Goal: Task Accomplishment & Management: Manage account settings

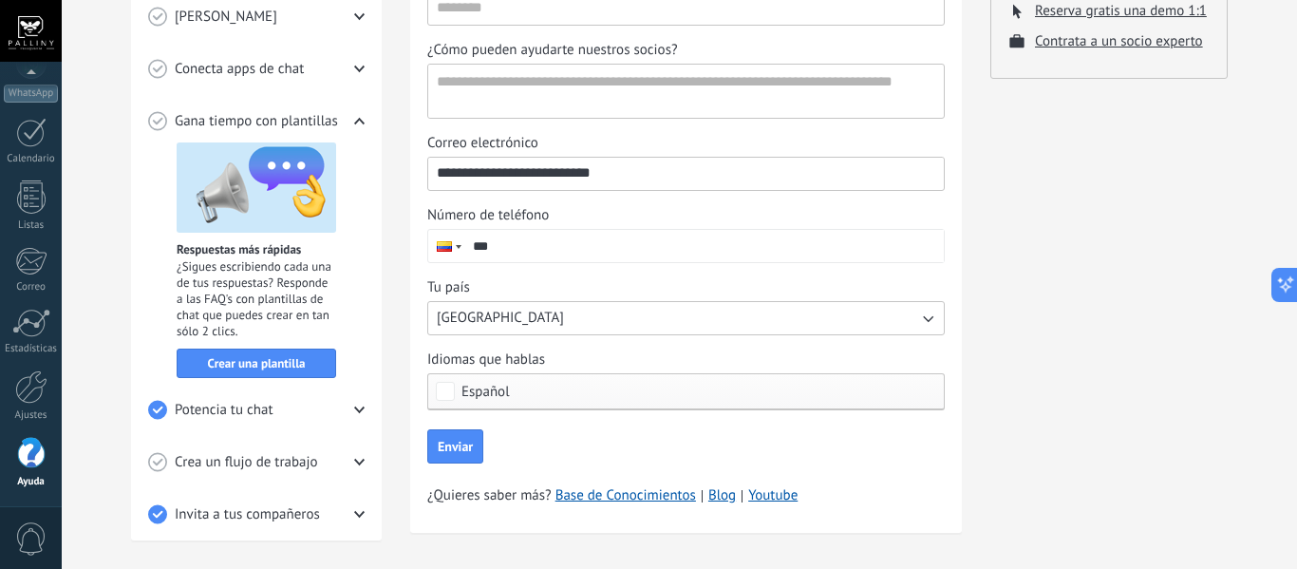
scroll to position [388, 0]
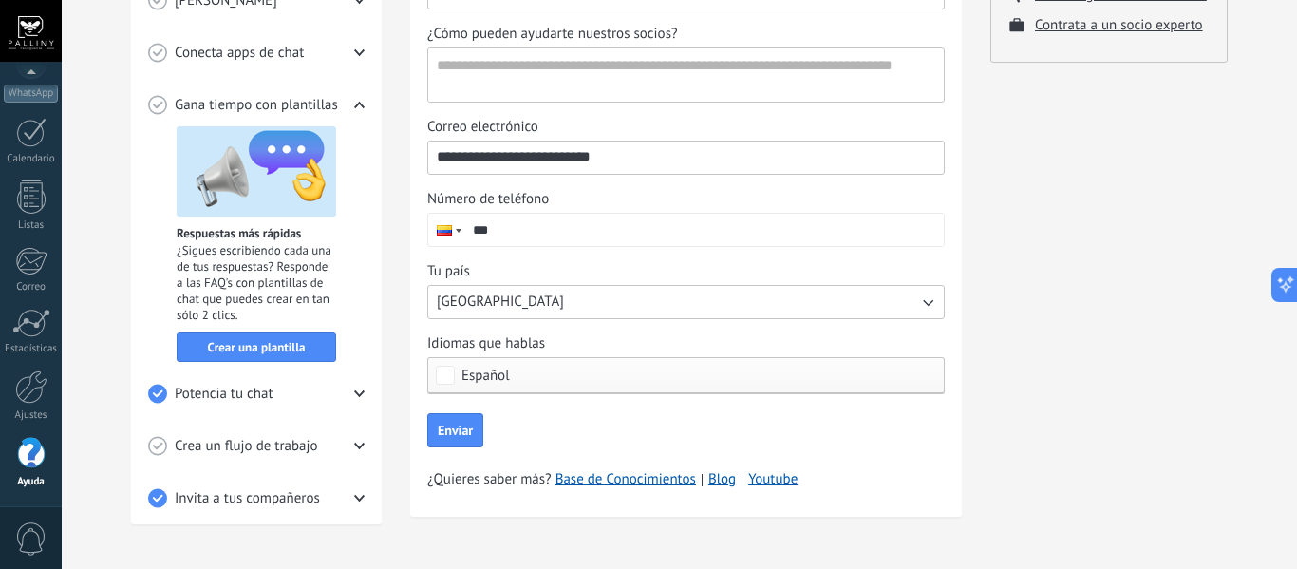
click at [328, 446] on div "Crea un flujo de trabajo" at bounding box center [256, 446] width 216 height 52
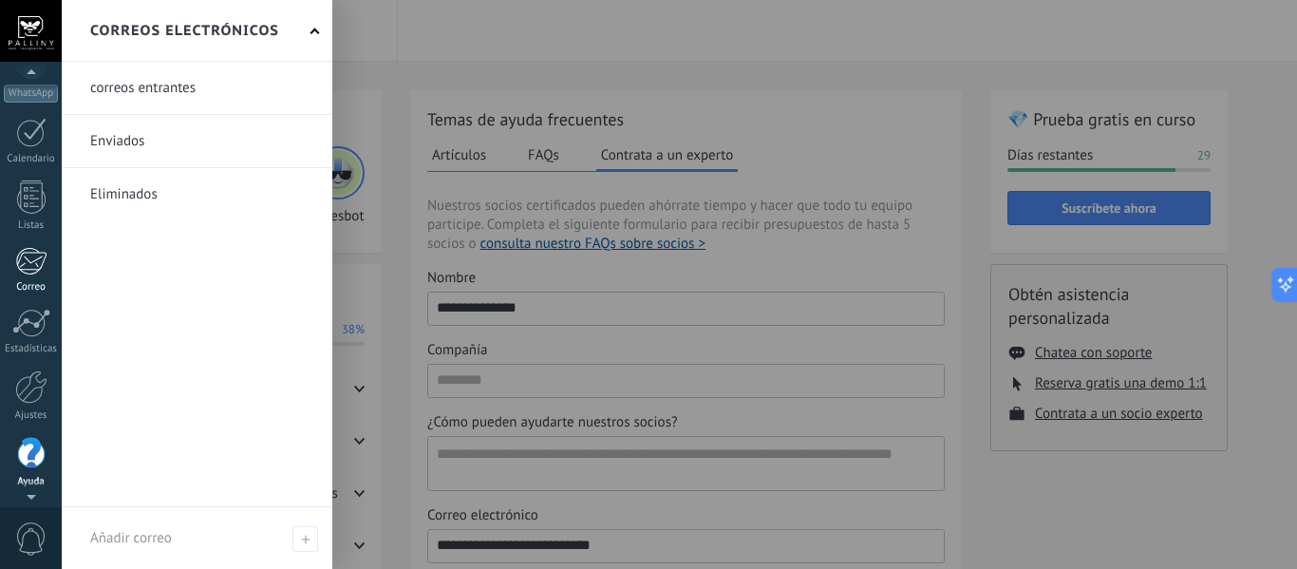
scroll to position [0, 0]
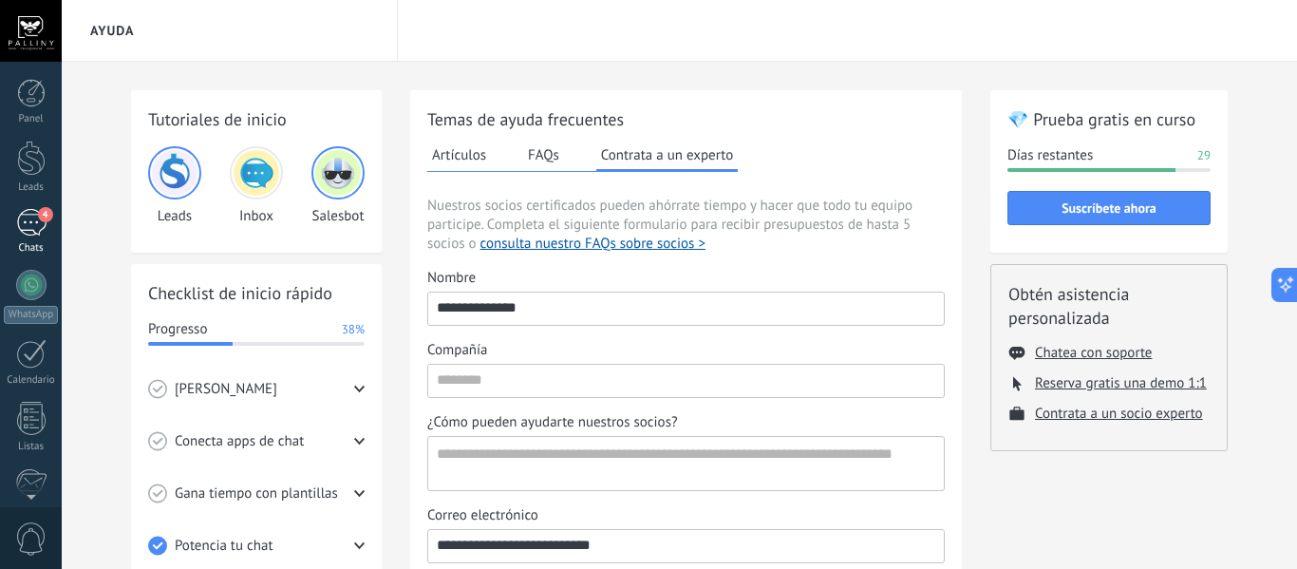
click at [31, 224] on div "4" at bounding box center [31, 223] width 30 height 28
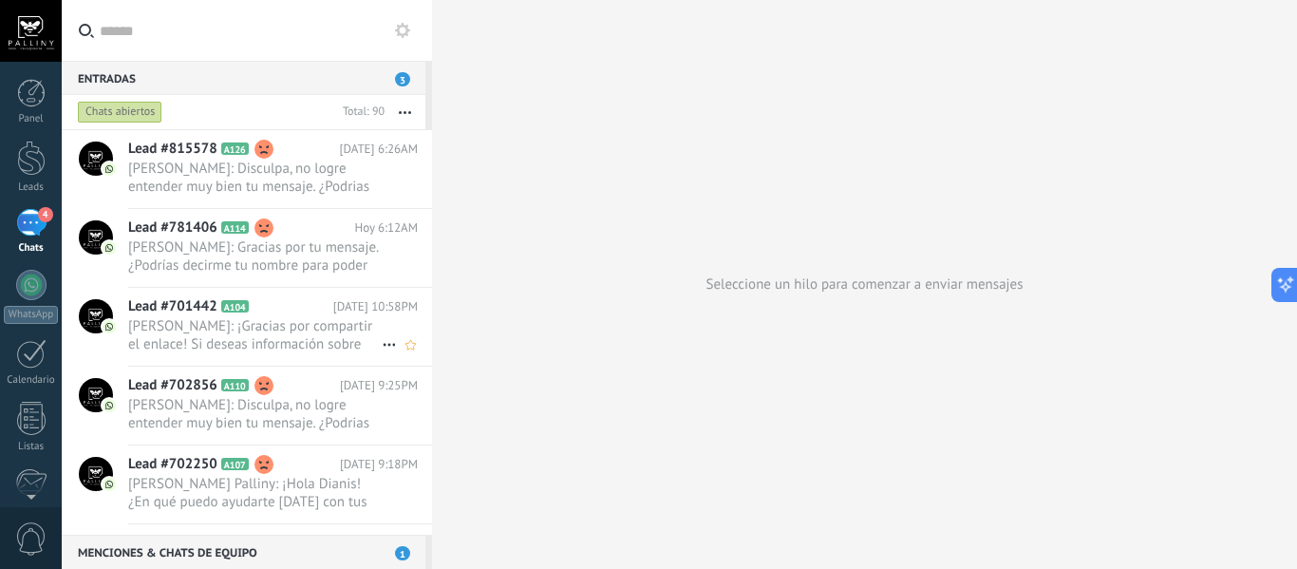
scroll to position [64, 0]
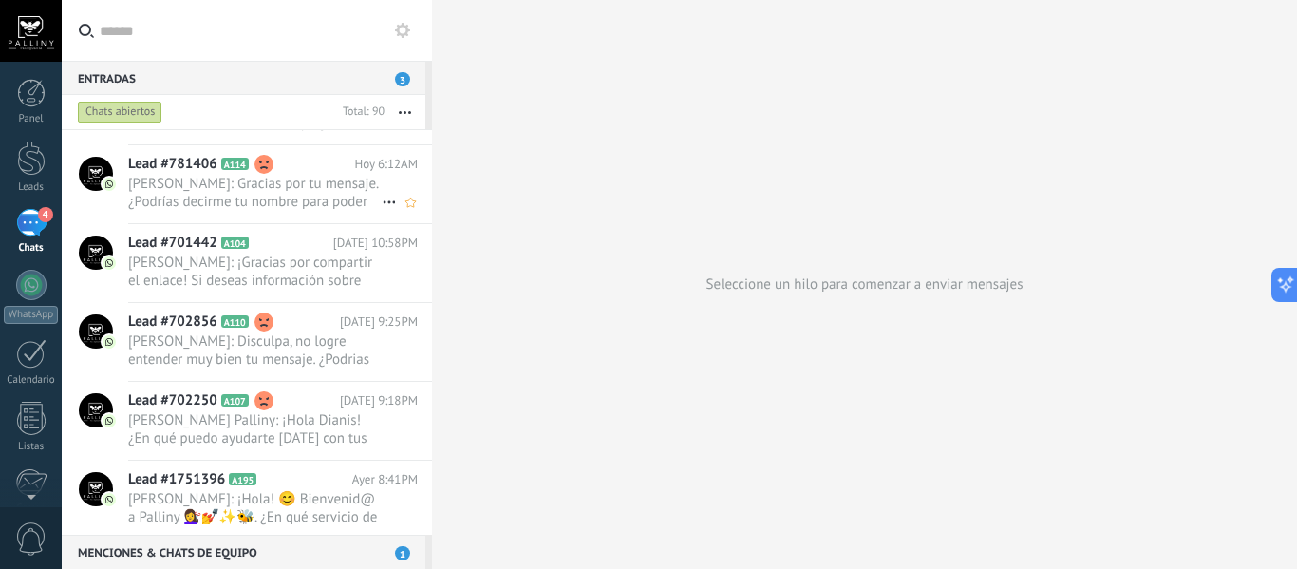
click at [264, 170] on use at bounding box center [263, 164] width 19 height 19
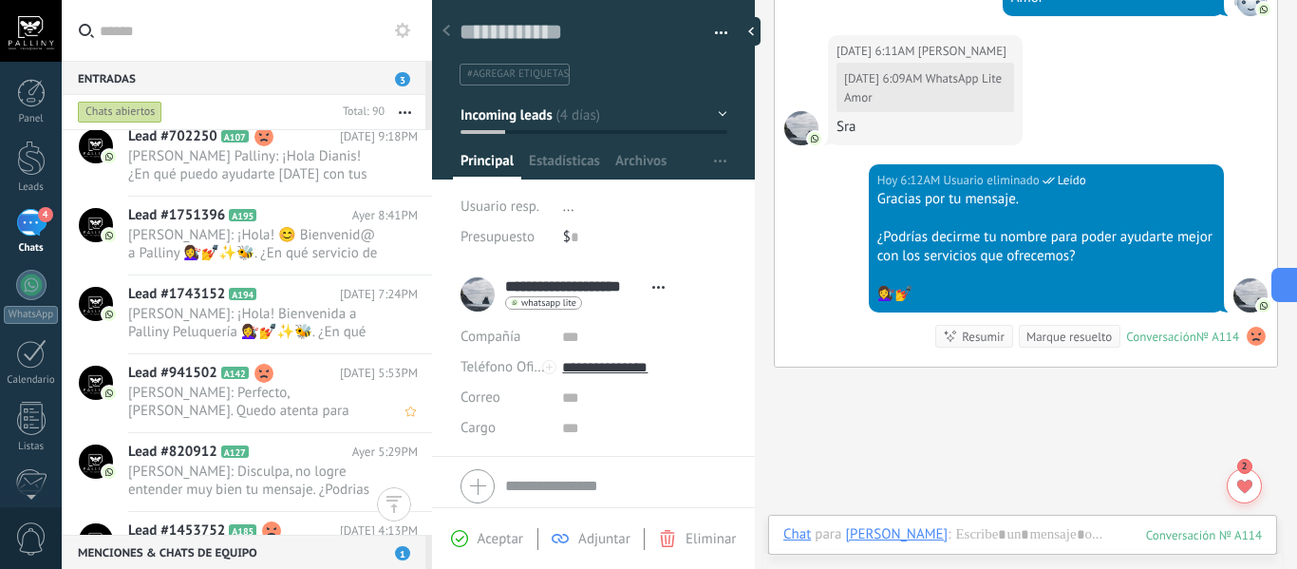
scroll to position [28, 0]
click at [482, 293] on div "**********" at bounding box center [567, 294] width 214 height 47
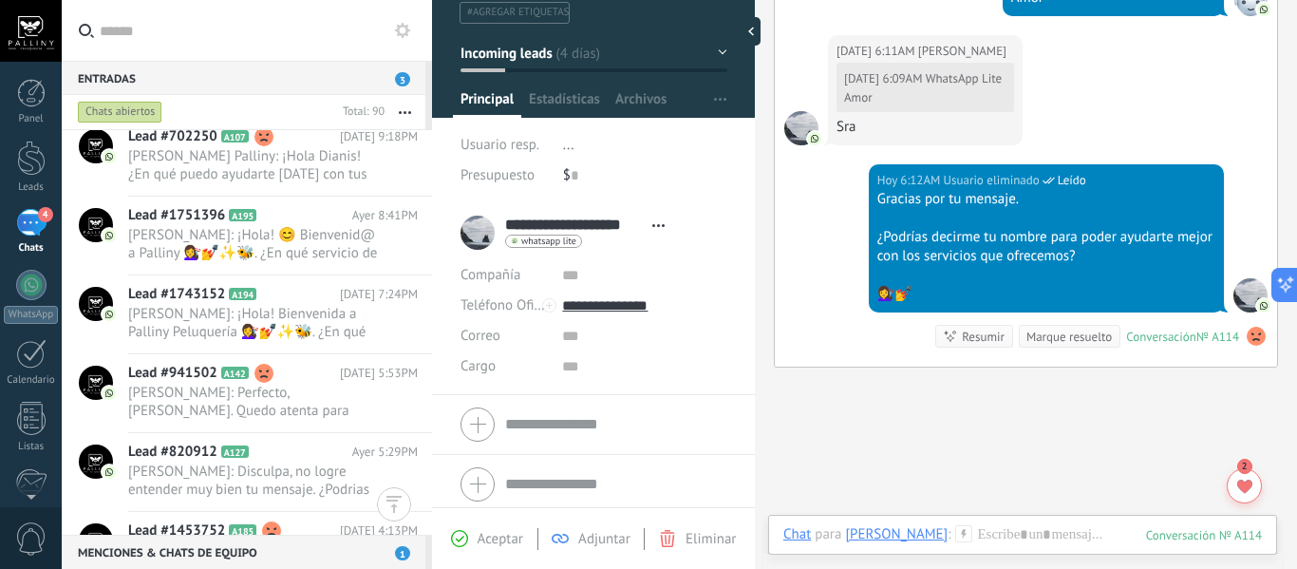
scroll to position [0, 0]
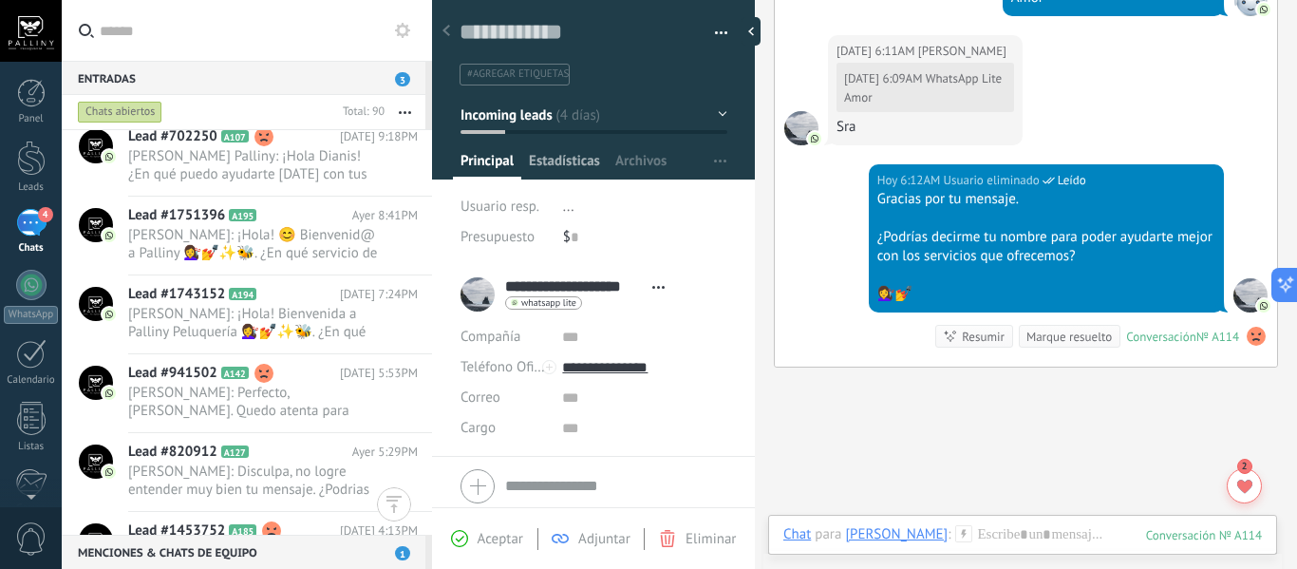
click at [556, 167] on span "Estadísticas" at bounding box center [564, 166] width 71 height 28
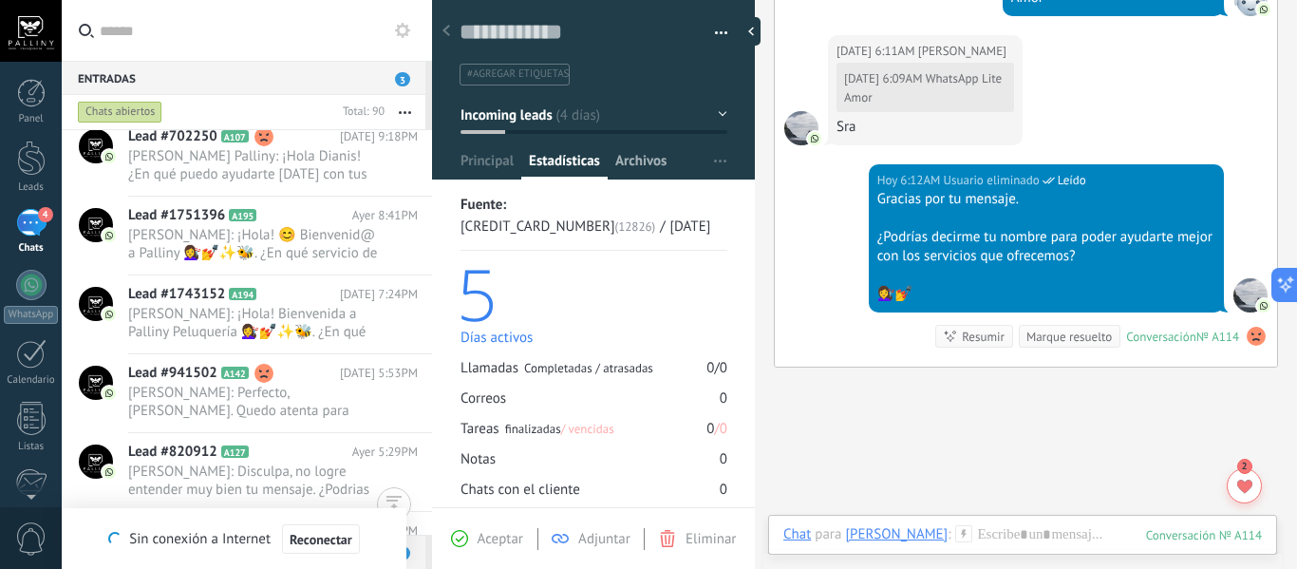
click at [616, 161] on span "Archivos" at bounding box center [640, 166] width 51 height 28
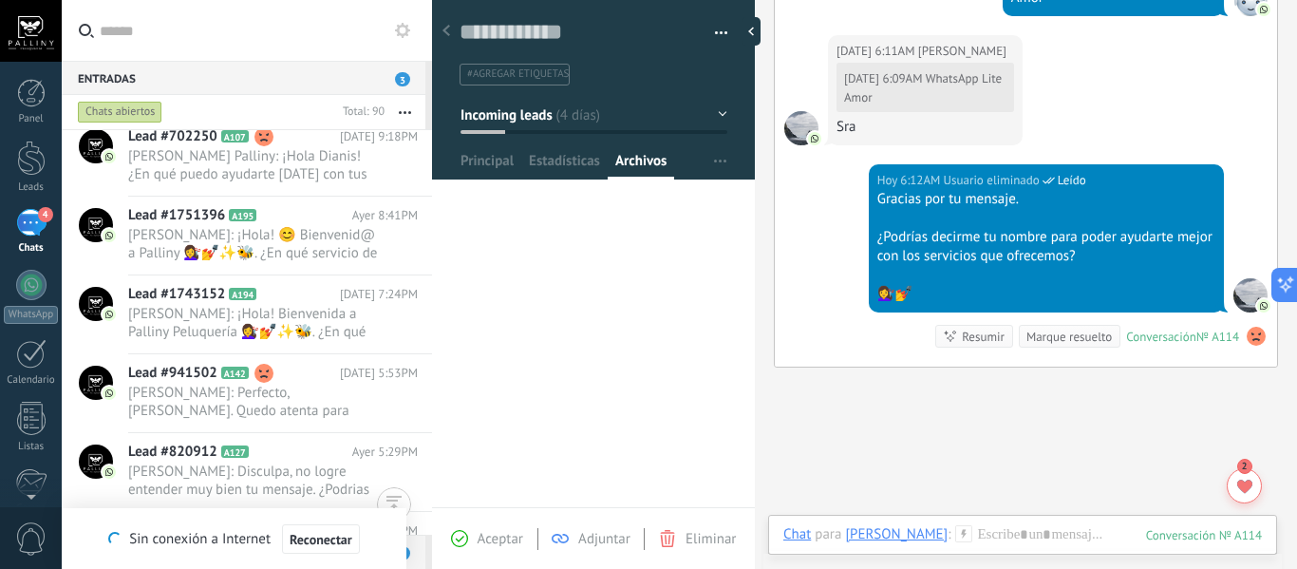
click at [723, 30] on div "Guardar y crear Imprimir Administrar etiquetas Exportar a excel" at bounding box center [594, 37] width 324 height 98
click at [717, 36] on span "button" at bounding box center [721, 36] width 13 height 4
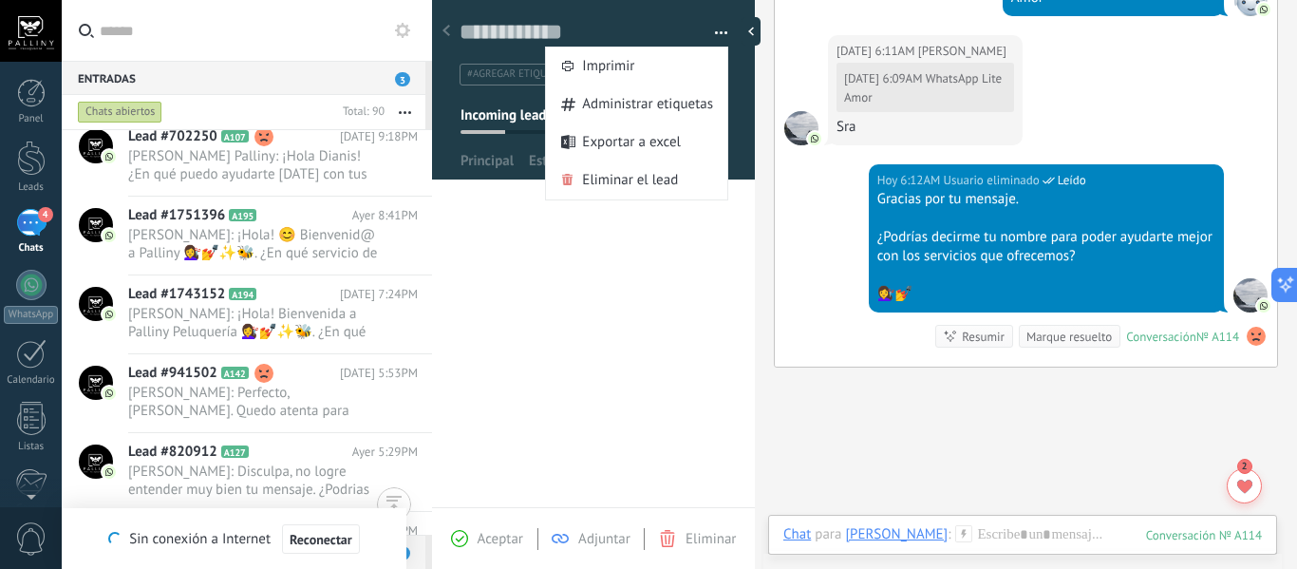
click at [571, 222] on div "**********" at bounding box center [593, 350] width 323 height 316
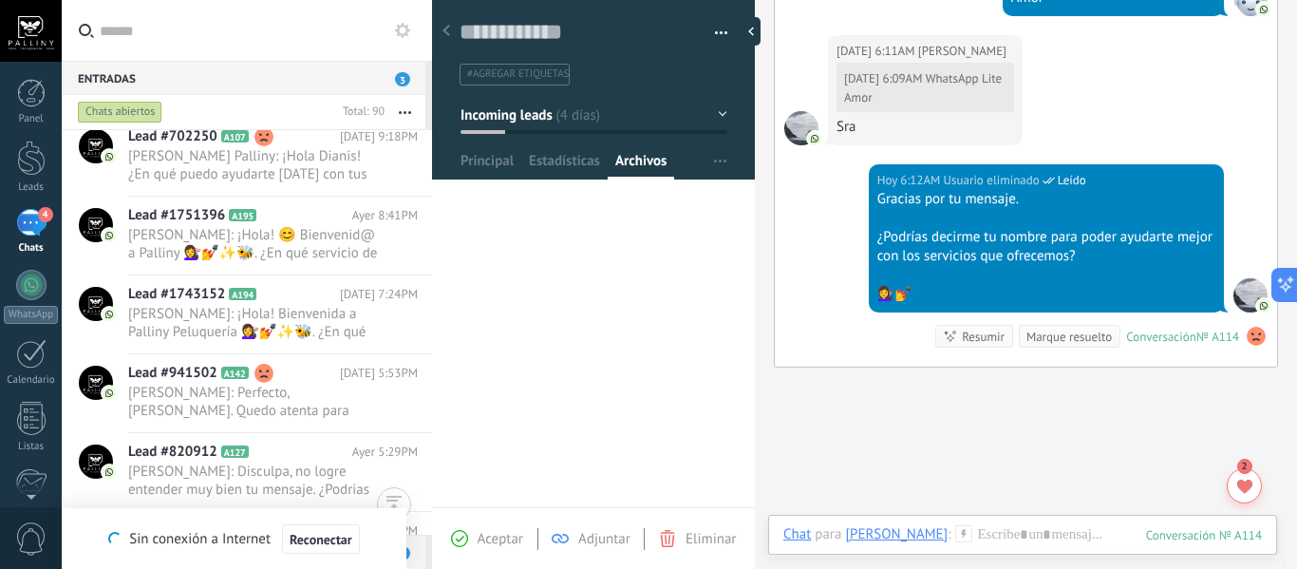
click at [473, 542] on div "Aceptar" at bounding box center [487, 538] width 72 height 17
click at [515, 539] on span "Aceptar" at bounding box center [500, 539] width 46 height 18
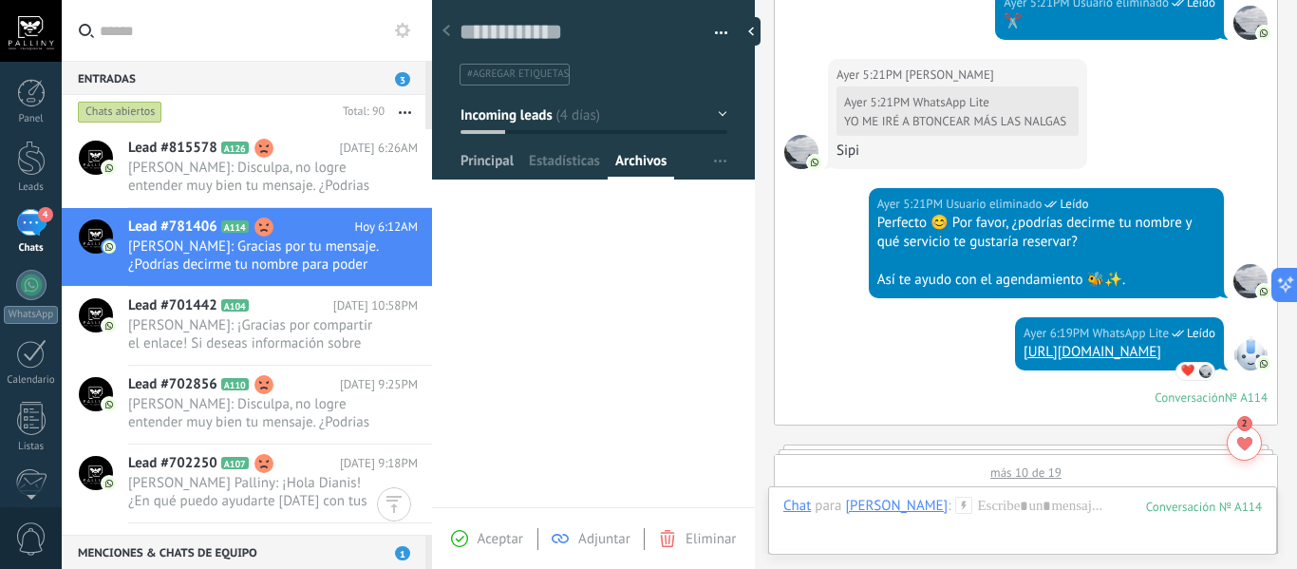
click at [496, 166] on span "Principal" at bounding box center [486, 166] width 53 height 28
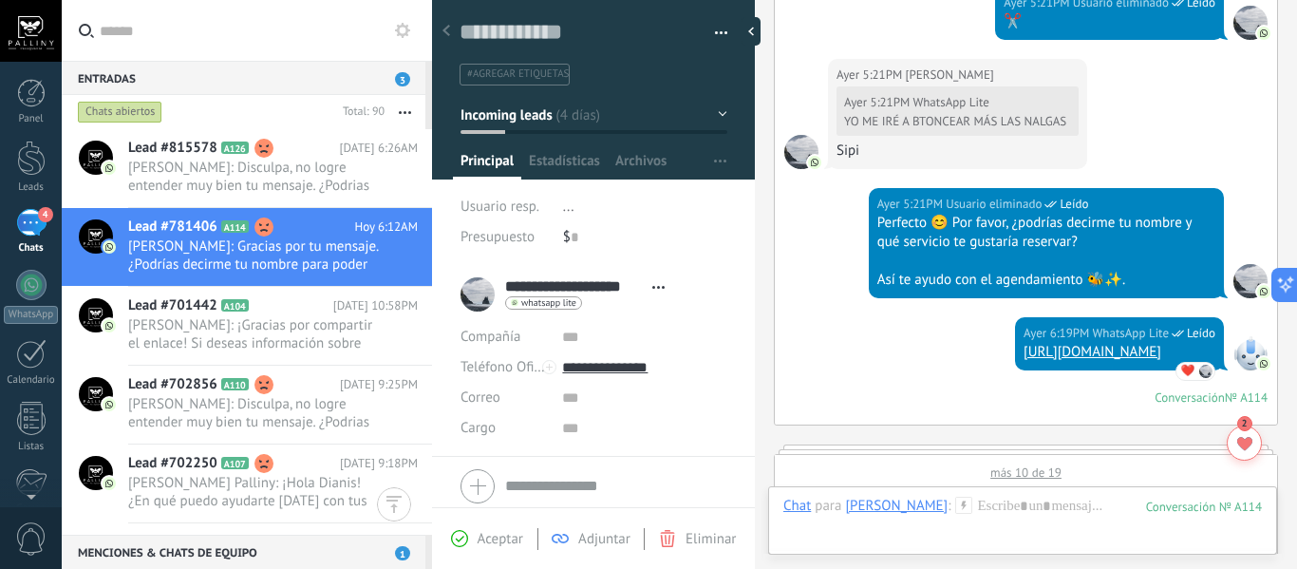
click at [469, 288] on div "**********" at bounding box center [567, 294] width 214 height 47
click at [708, 124] on button "Incoming leads" at bounding box center [593, 115] width 267 height 34
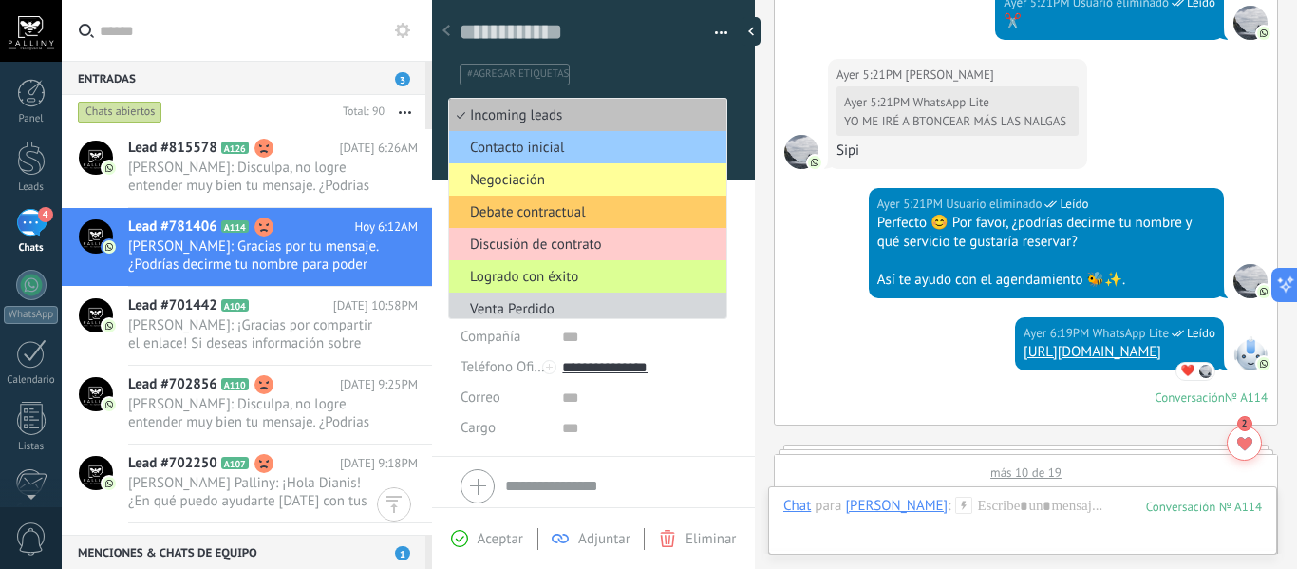
click at [614, 273] on span "Logrado con éxito" at bounding box center [584, 277] width 271 height 18
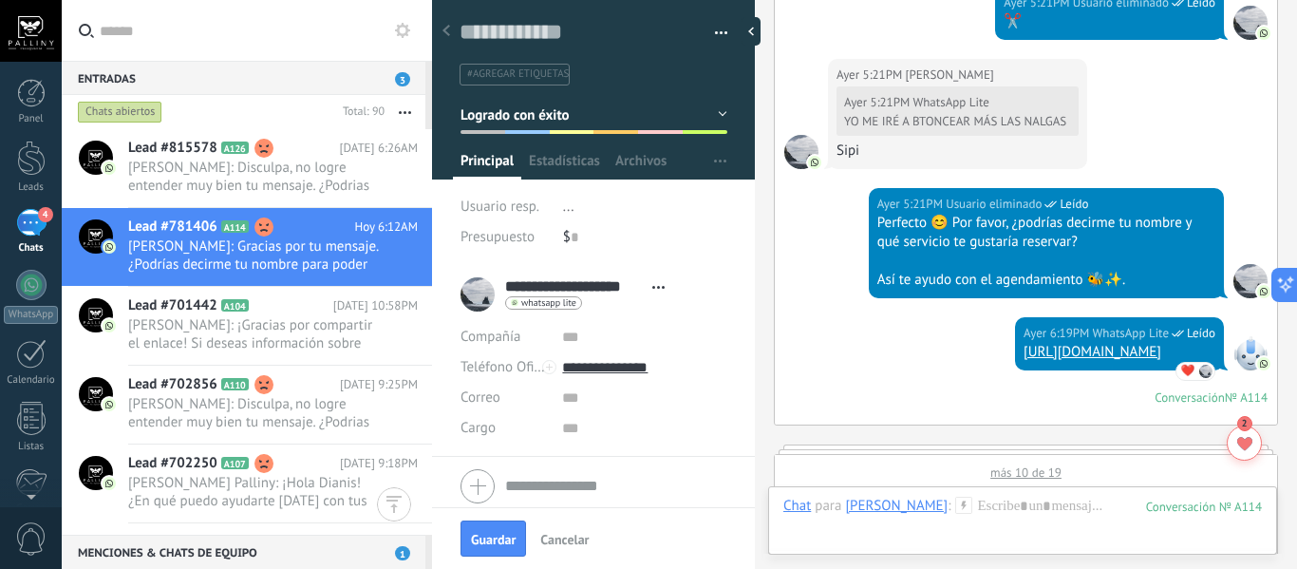
click at [719, 32] on button "button" at bounding box center [715, 33] width 28 height 28
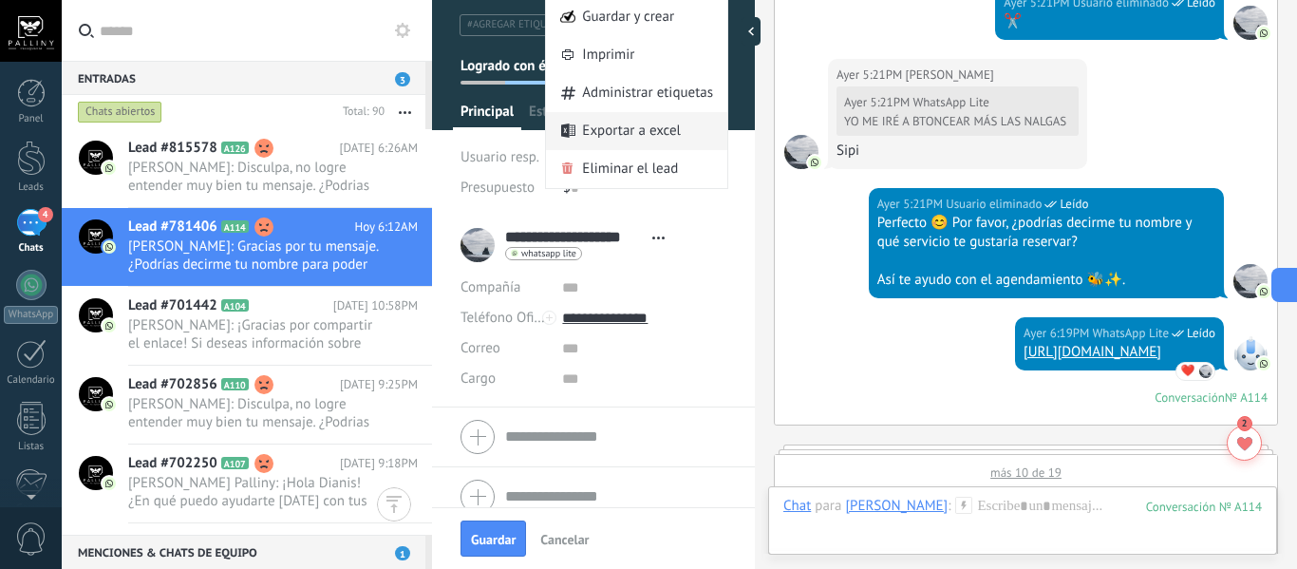
scroll to position [69, 0]
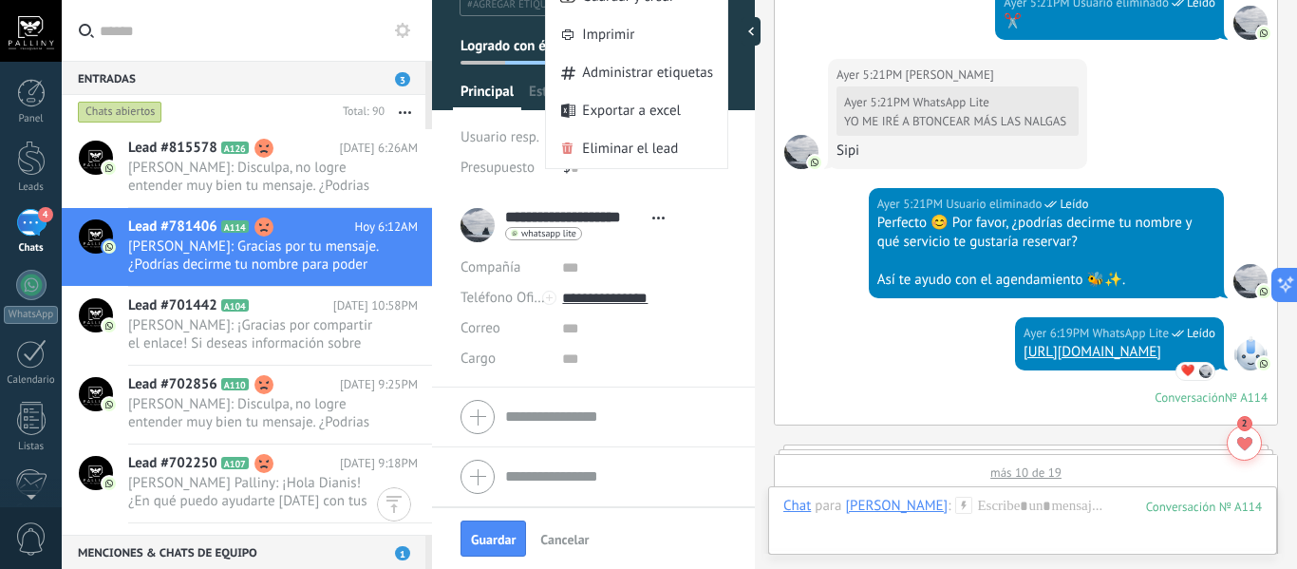
click at [496, 556] on div "Guardar Cancelar" at bounding box center [593, 538] width 323 height 62
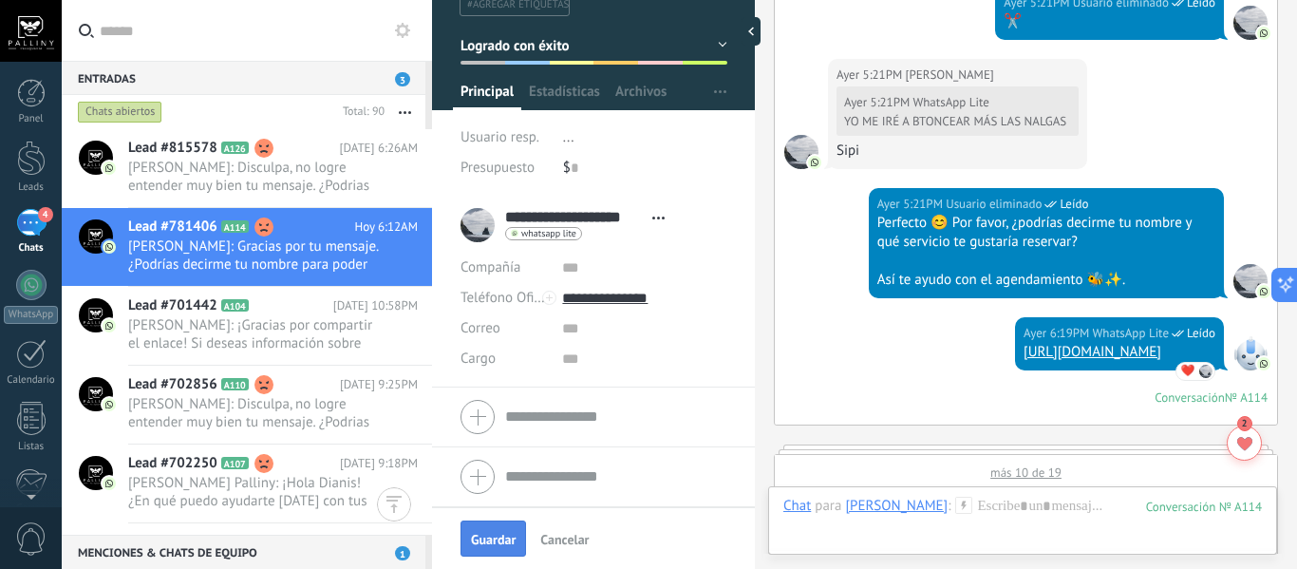
click at [496, 541] on span "Guardar" at bounding box center [493, 539] width 45 height 13
click at [496, 500] on div at bounding box center [593, 476] width 266 height 47
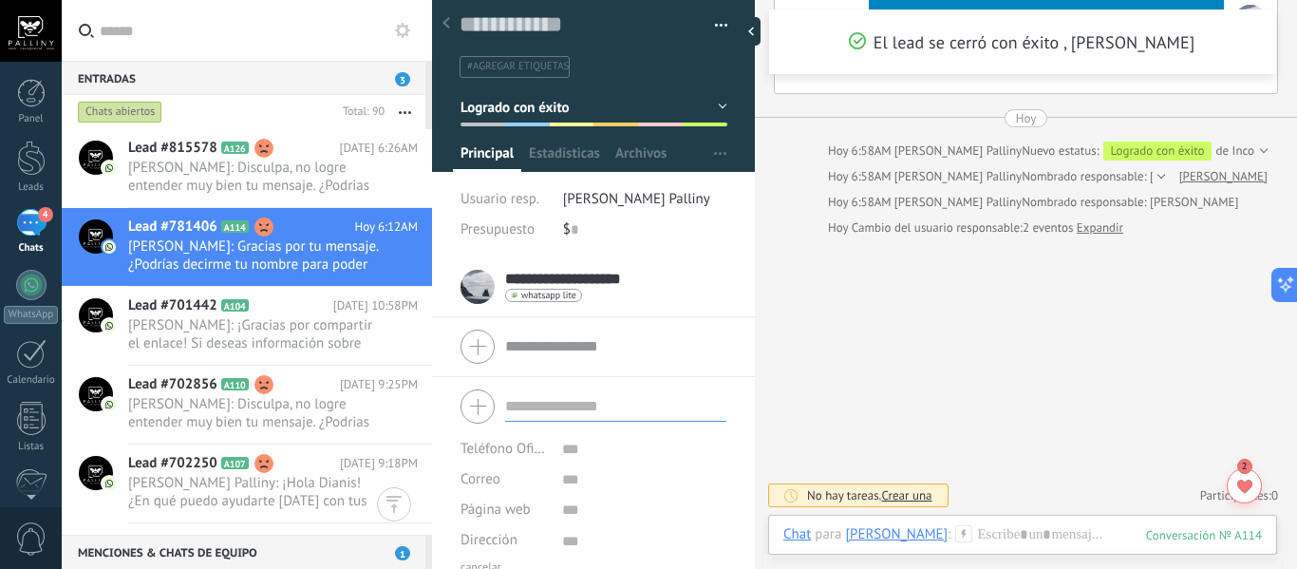
scroll to position [6411, 0]
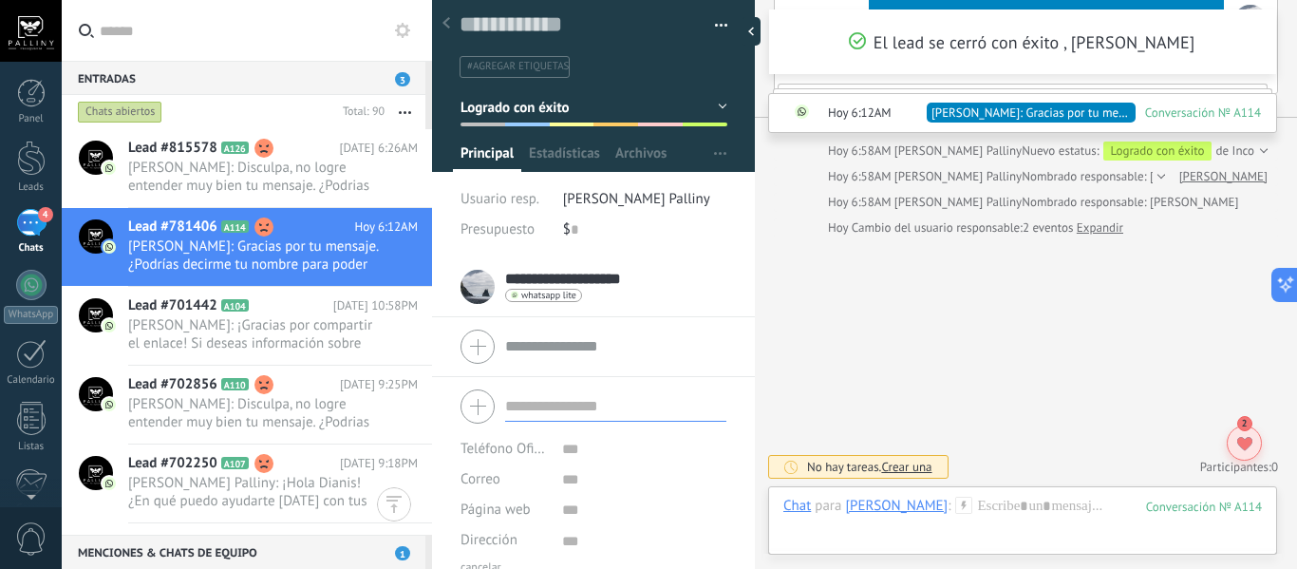
click at [1240, 458] on div at bounding box center [1243, 442] width 35 height 35
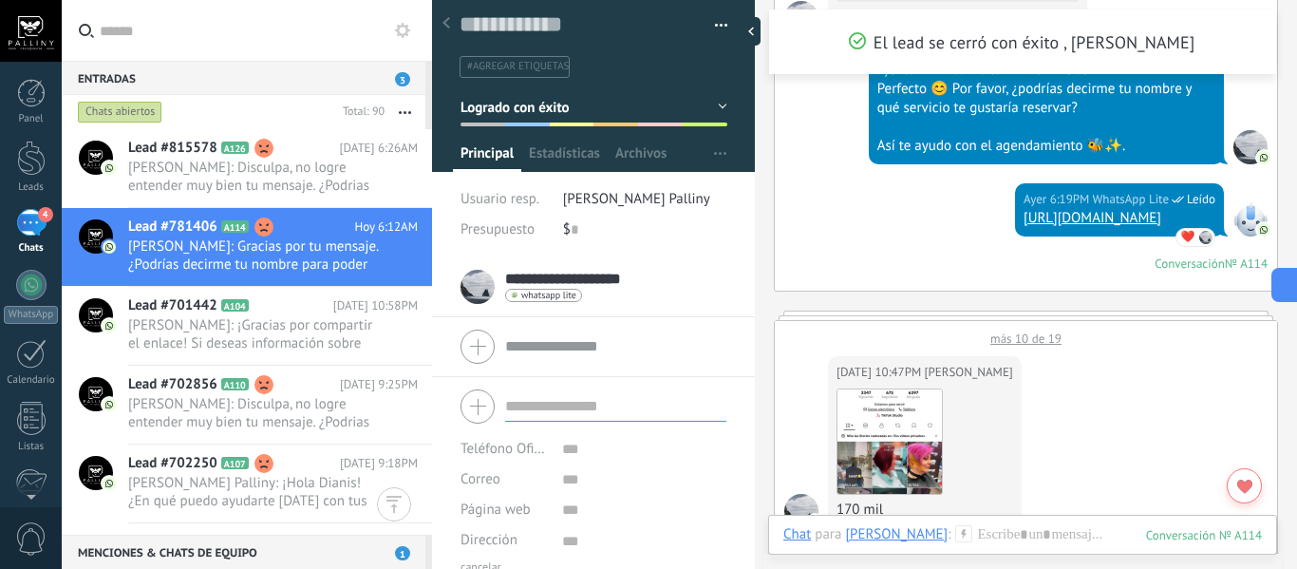
click at [1257, 164] on img at bounding box center [1263, 157] width 13 height 13
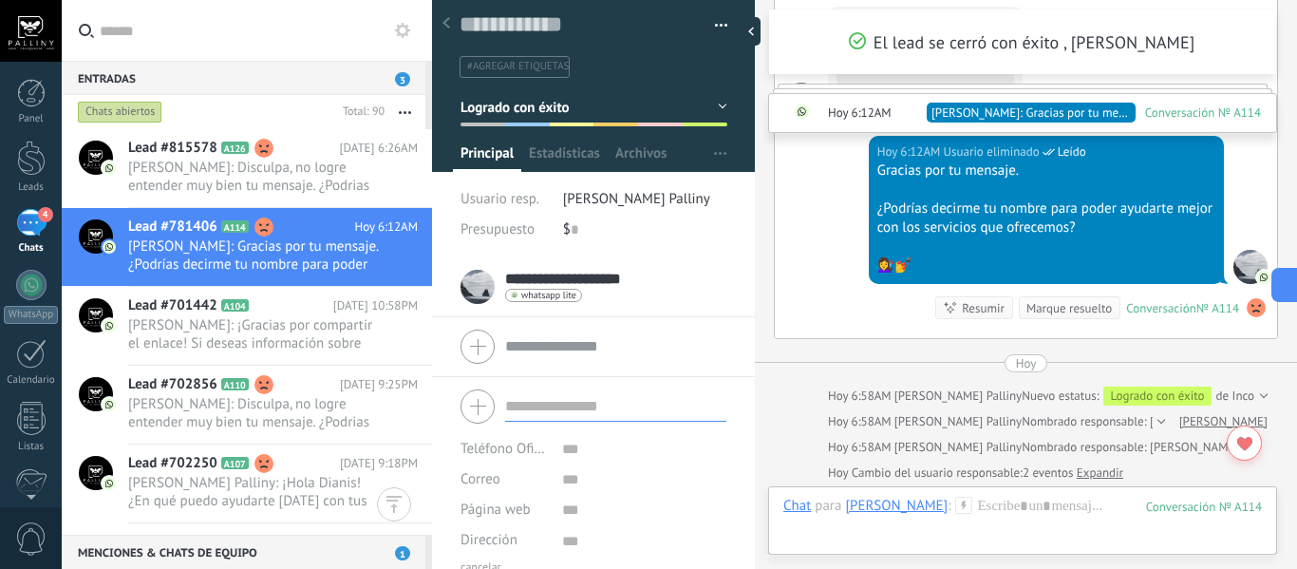
scroll to position [6411, 0]
